Goal: Check status: Check status

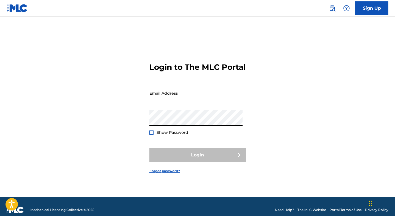
type input "[EMAIL_ADDRESS][DOMAIN_NAME]"
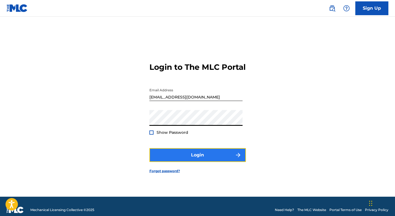
click at [199, 159] on button "Login" at bounding box center [197, 155] width 96 height 14
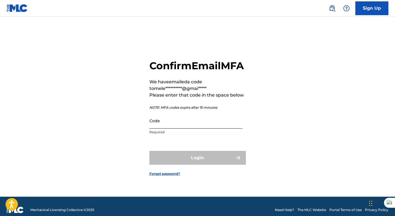
click at [178, 126] on input "Code" at bounding box center [195, 121] width 93 height 16
paste input "586172"
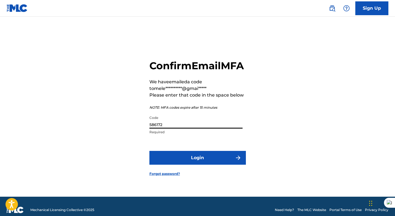
type input "586172"
click at [149, 151] on button "Login" at bounding box center [197, 158] width 96 height 14
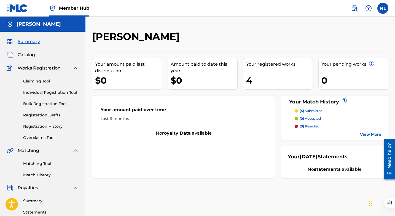
click at [311, 111] on p "(4) submitted" at bounding box center [310, 110] width 23 height 5
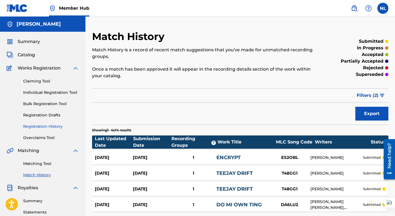
click at [57, 125] on link "Registration History" at bounding box center [51, 126] width 56 height 6
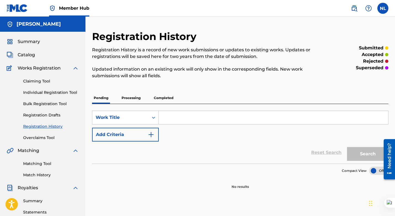
click at [136, 96] on p "Processing" at bounding box center [131, 98] width 22 height 12
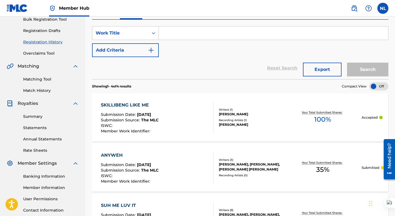
scroll to position [82, 0]
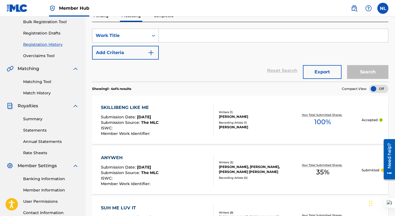
click at [129, 116] on span "Submission Date :" at bounding box center [119, 116] width 36 height 5
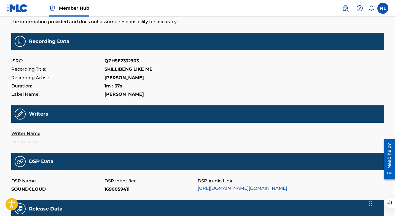
scroll to position [47, 0]
